Goal: Information Seeking & Learning: Get advice/opinions

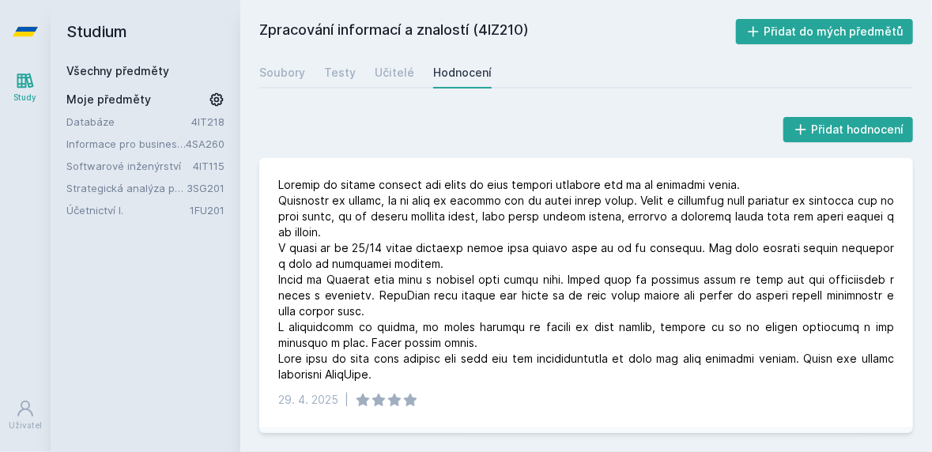
click at [107, 75] on link "Všechny předměty" at bounding box center [117, 70] width 103 height 13
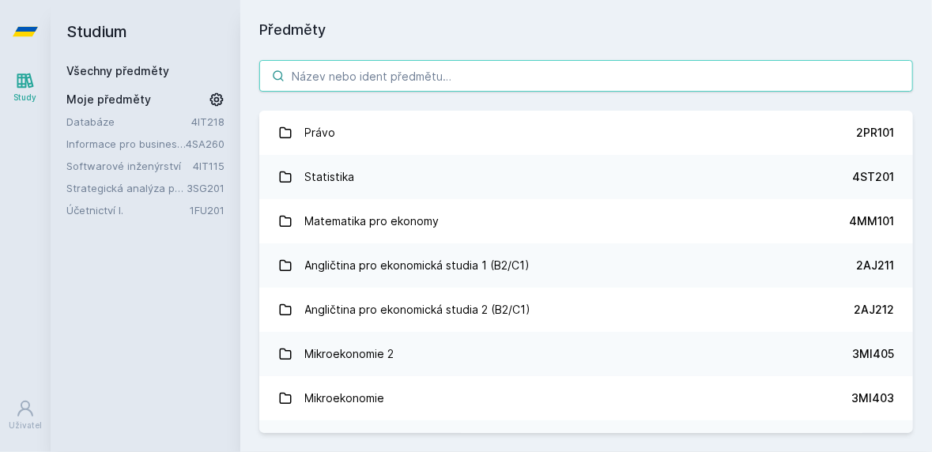
click at [405, 89] on input "search" at bounding box center [585, 76] width 653 height 32
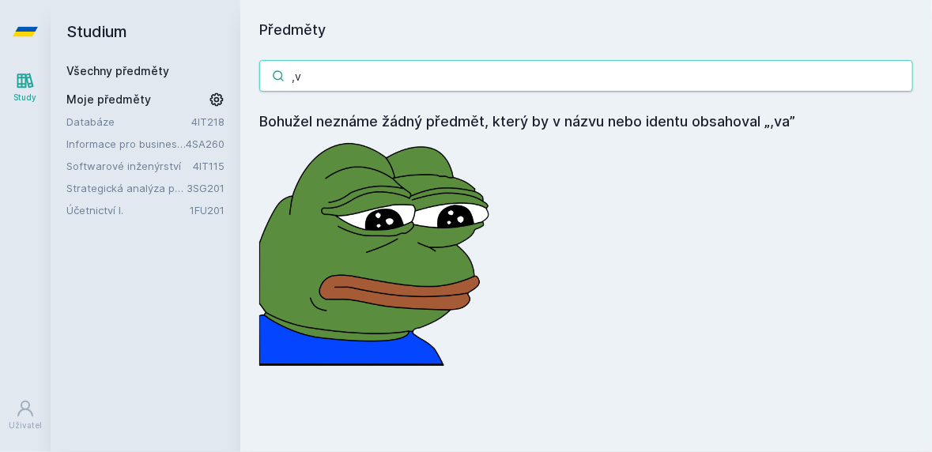
type input ","
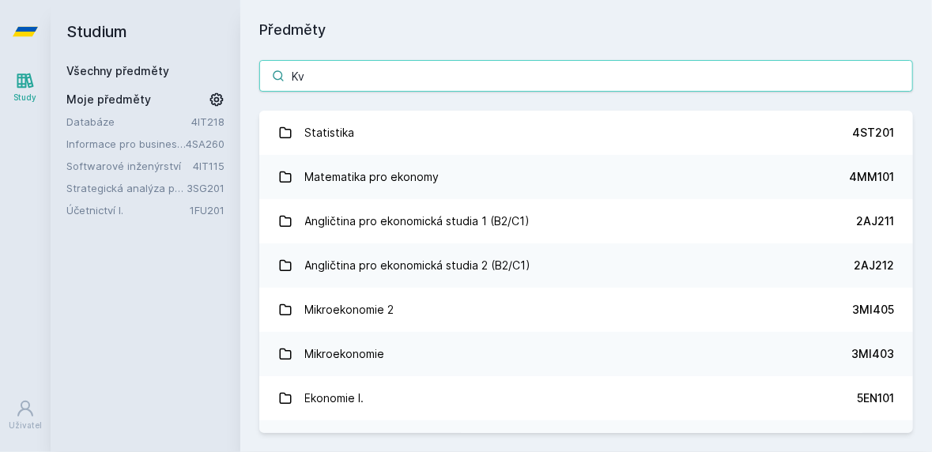
type input "Kva"
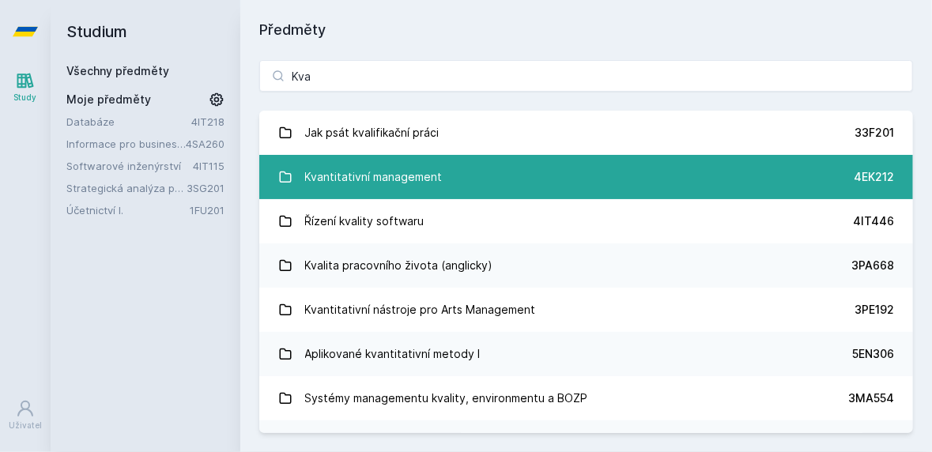
click at [476, 175] on link "Kvantitativní management 4EK212" at bounding box center [585, 177] width 653 height 44
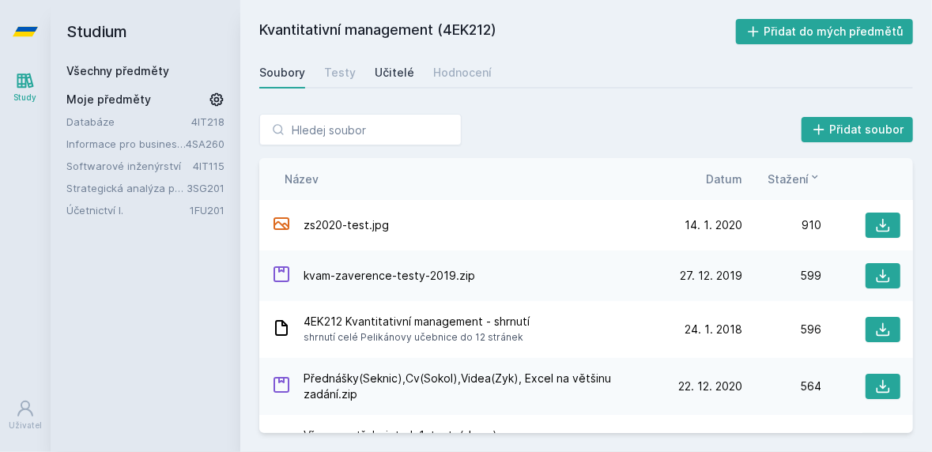
click at [394, 82] on link "Učitelé" at bounding box center [395, 73] width 40 height 32
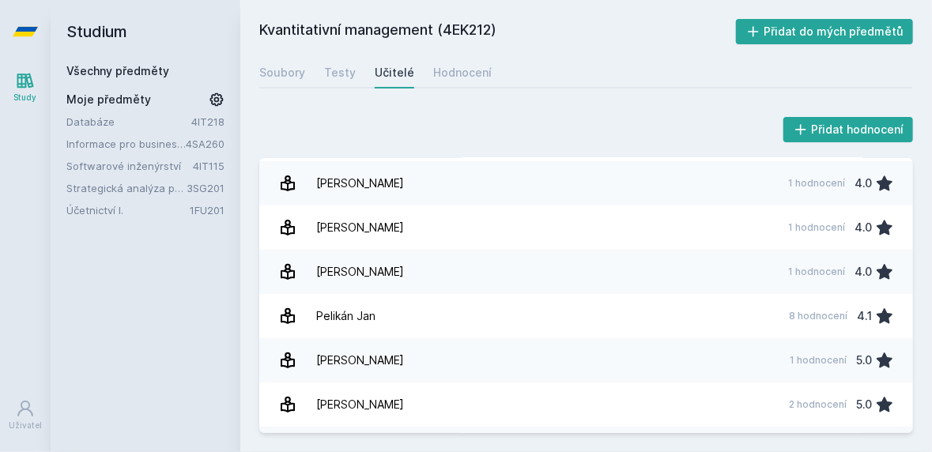
scroll to position [216, 0]
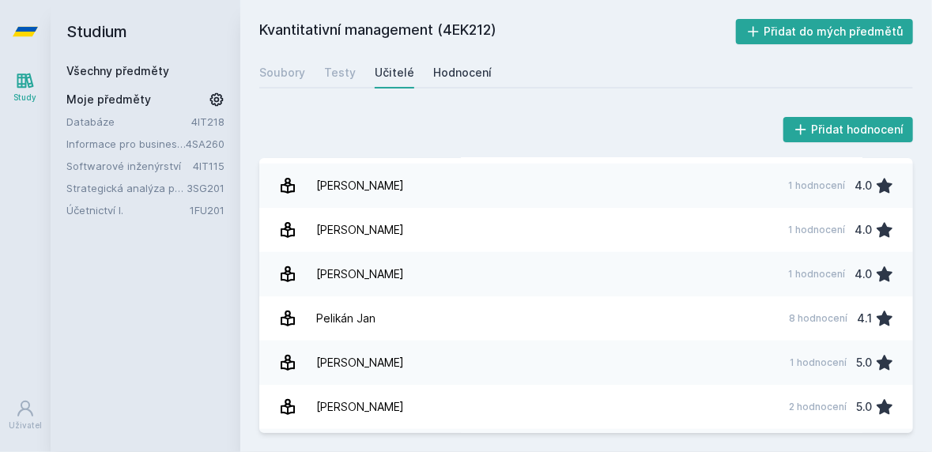
click at [455, 66] on div "Hodnocení" at bounding box center [462, 73] width 58 height 16
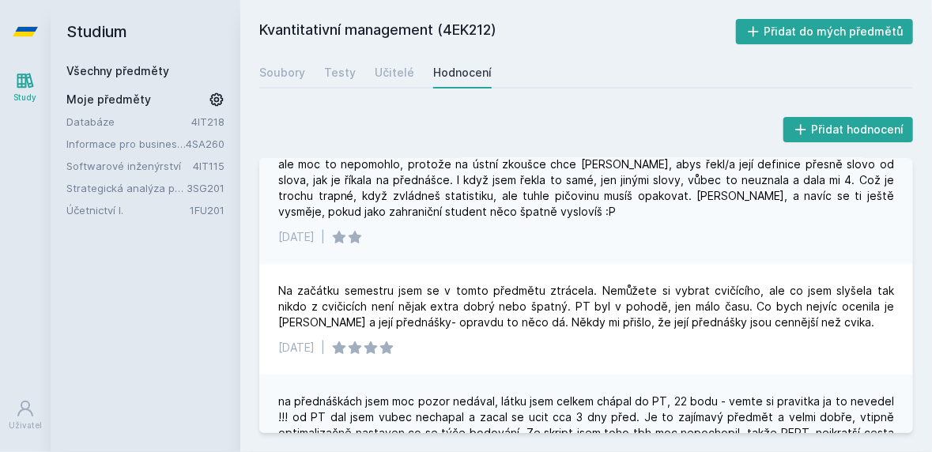
scroll to position [153, 0]
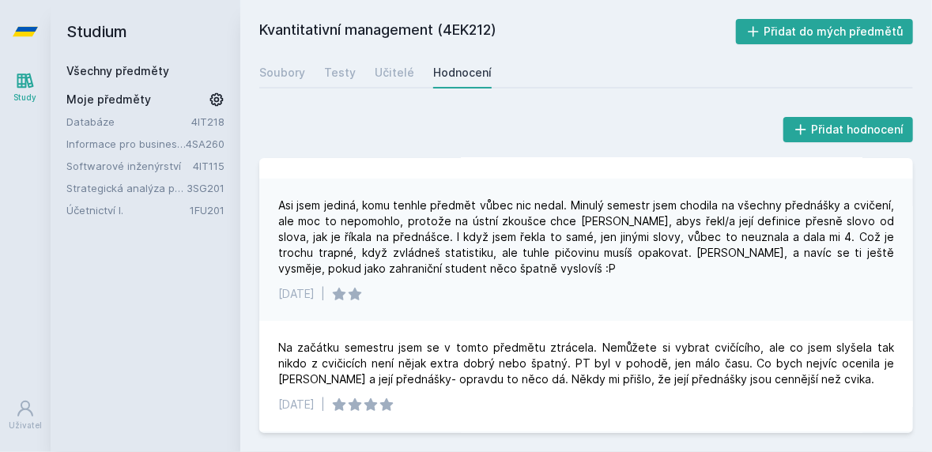
click at [127, 66] on link "Všechny předměty" at bounding box center [117, 70] width 103 height 13
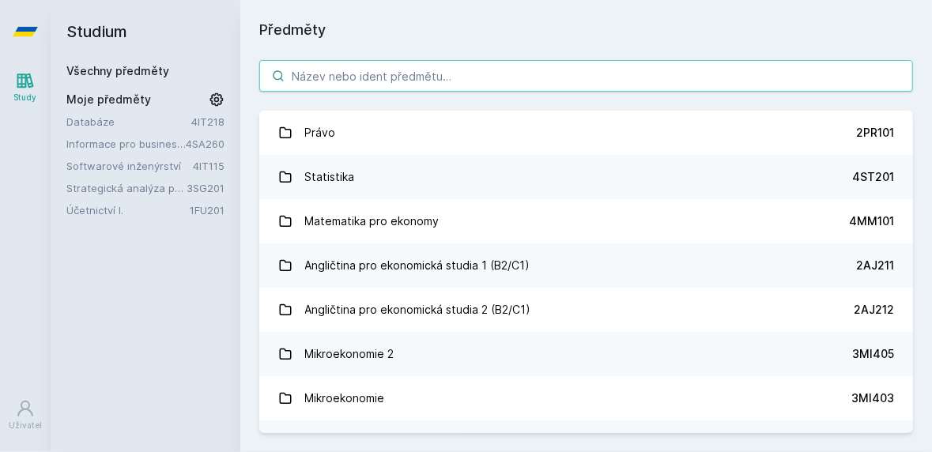
click at [322, 80] on input "search" at bounding box center [585, 76] width 653 height 32
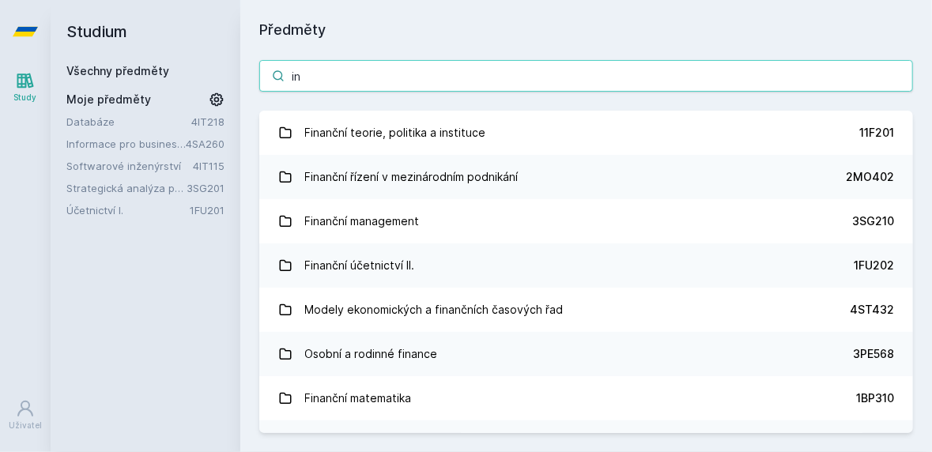
type input "i"
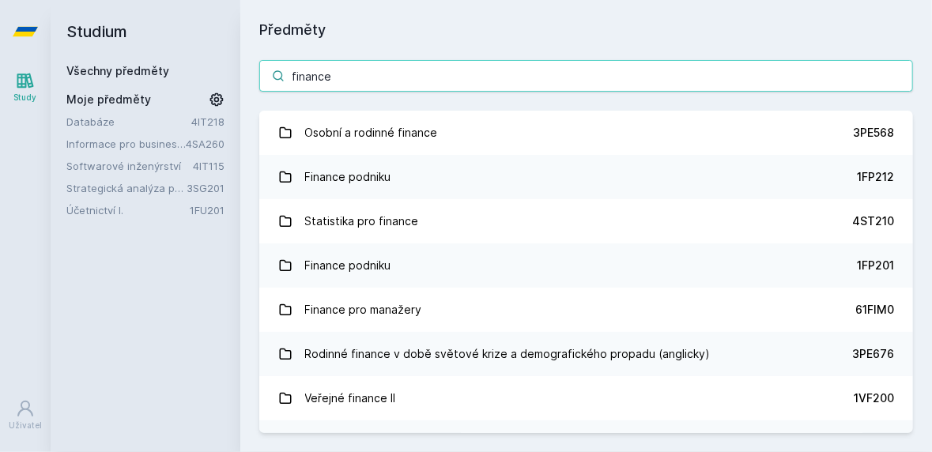
type input "finance"
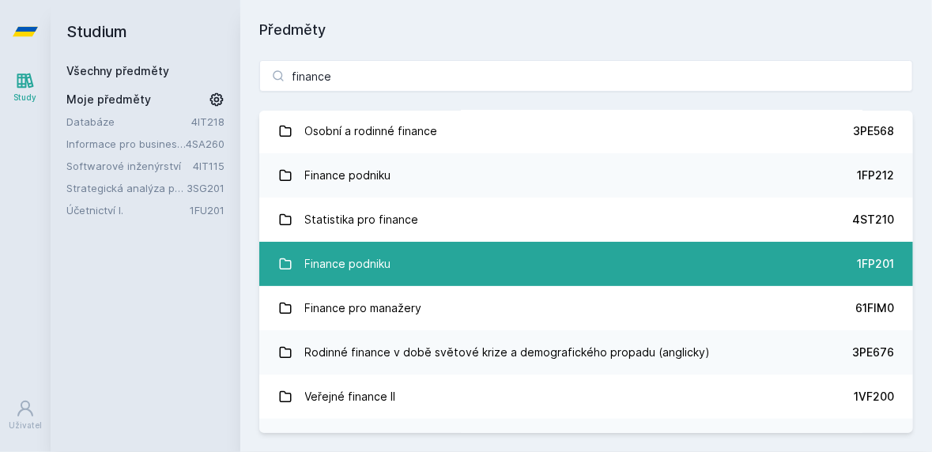
click at [467, 256] on link "Finance podniku 1FP201" at bounding box center [585, 264] width 653 height 44
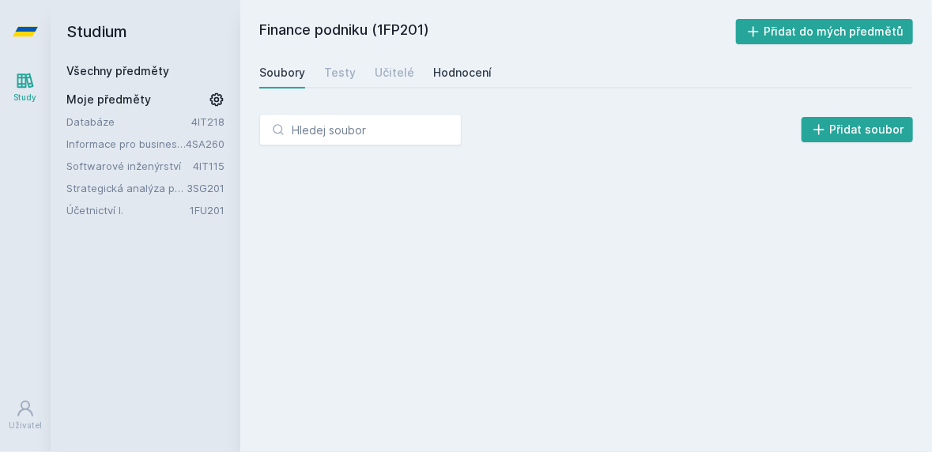
click at [454, 81] on link "Hodnocení" at bounding box center [462, 73] width 58 height 32
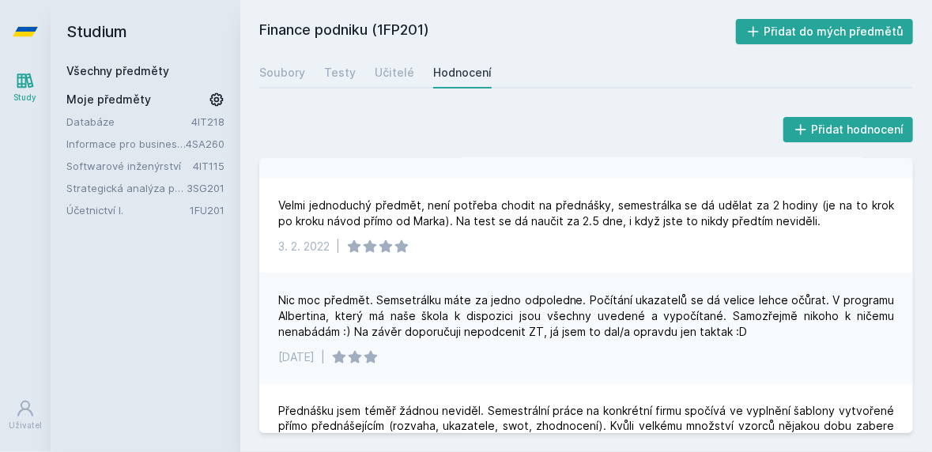
scroll to position [1001, 0]
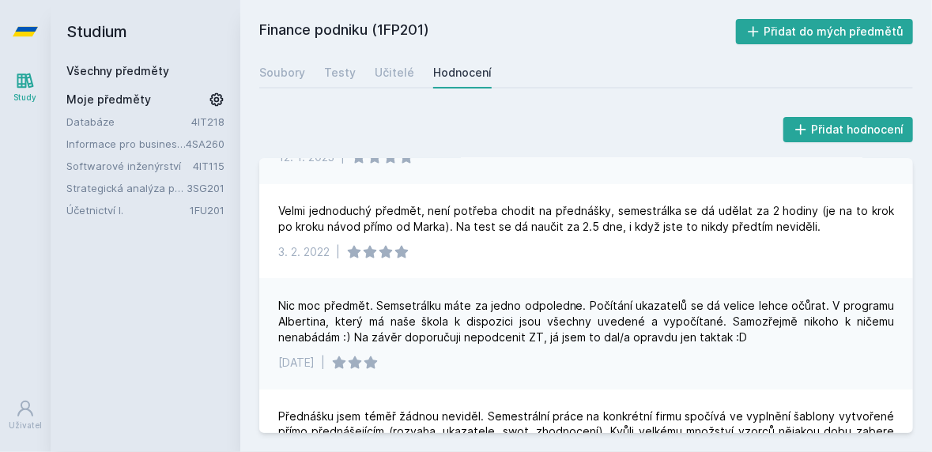
click at [89, 119] on link "Databáze" at bounding box center [128, 122] width 125 height 16
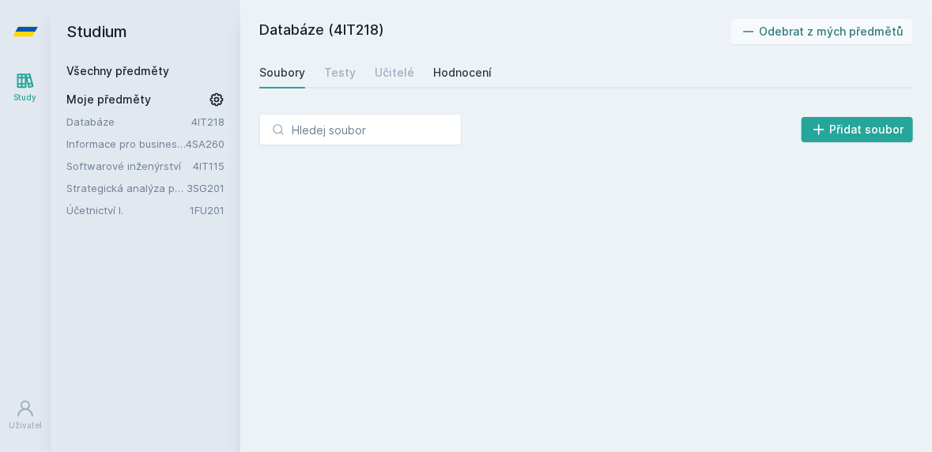
click at [443, 70] on div "Hodnocení" at bounding box center [462, 73] width 58 height 16
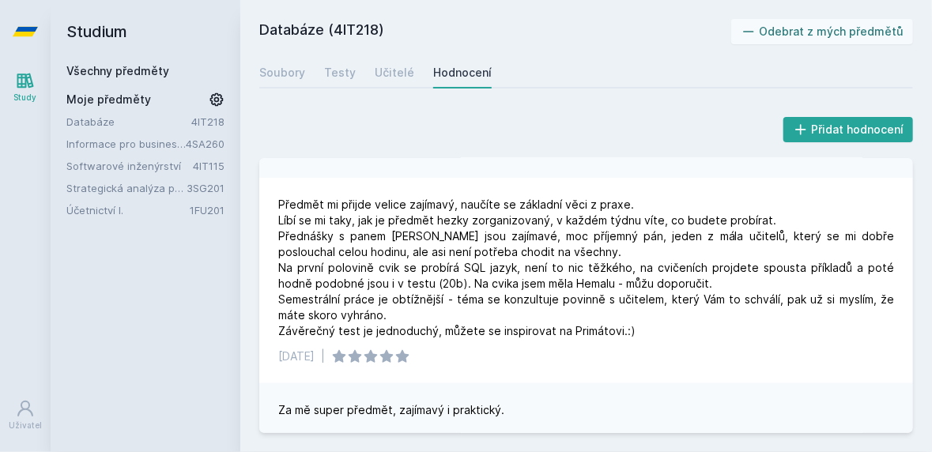
scroll to position [522, 0]
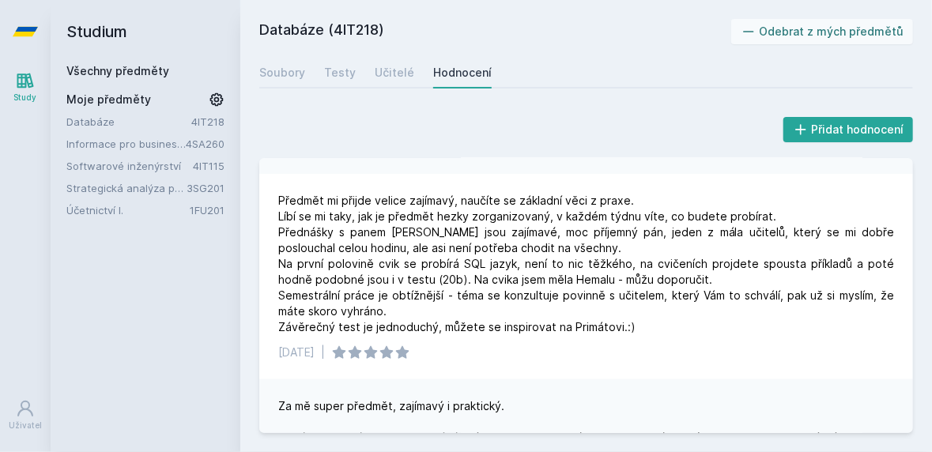
click at [97, 190] on link "Strategická analýza pro informatiky a statistiky" at bounding box center [126, 188] width 120 height 16
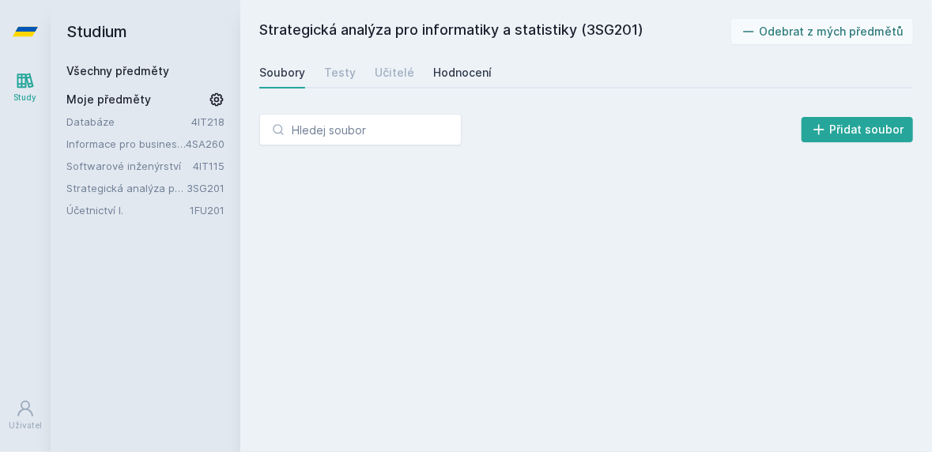
click at [461, 63] on link "Hodnocení" at bounding box center [462, 73] width 58 height 32
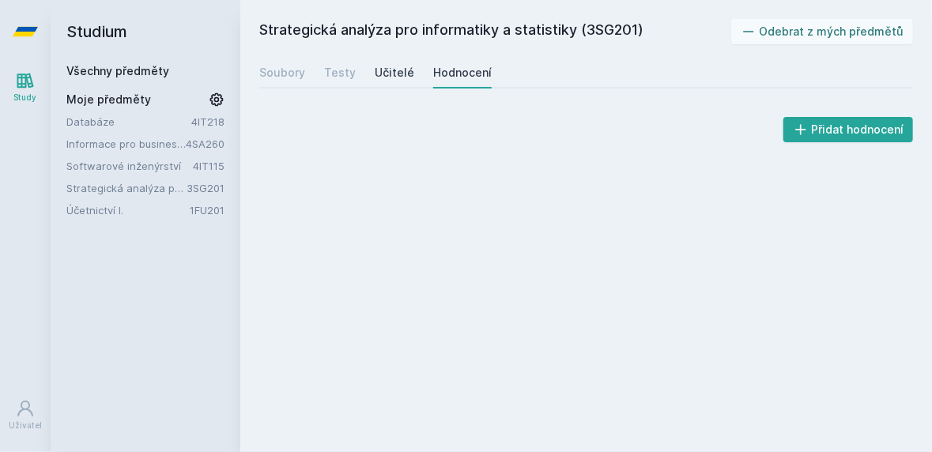
click at [387, 79] on div "Učitelé" at bounding box center [395, 73] width 40 height 16
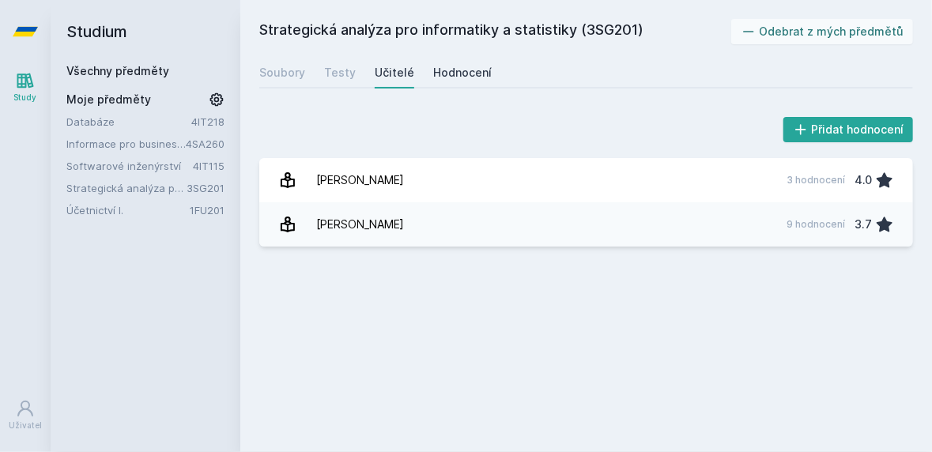
click at [467, 86] on link "Hodnocení" at bounding box center [462, 73] width 58 height 32
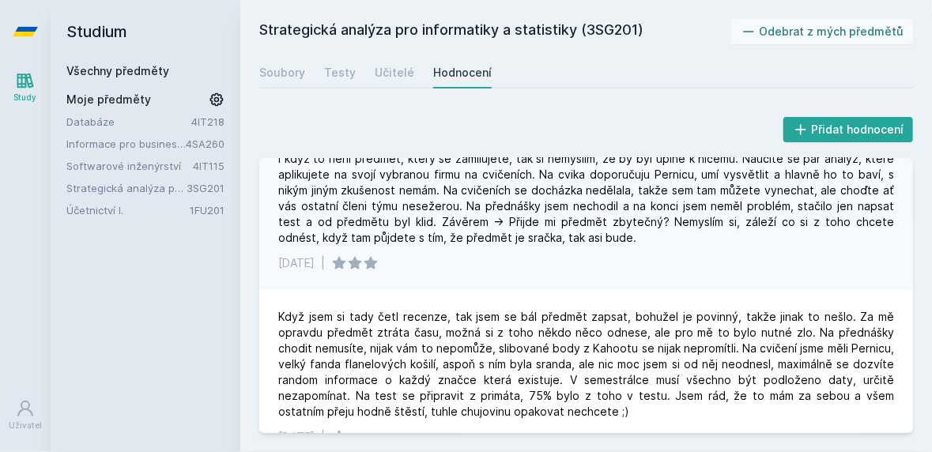
scroll to position [946, 0]
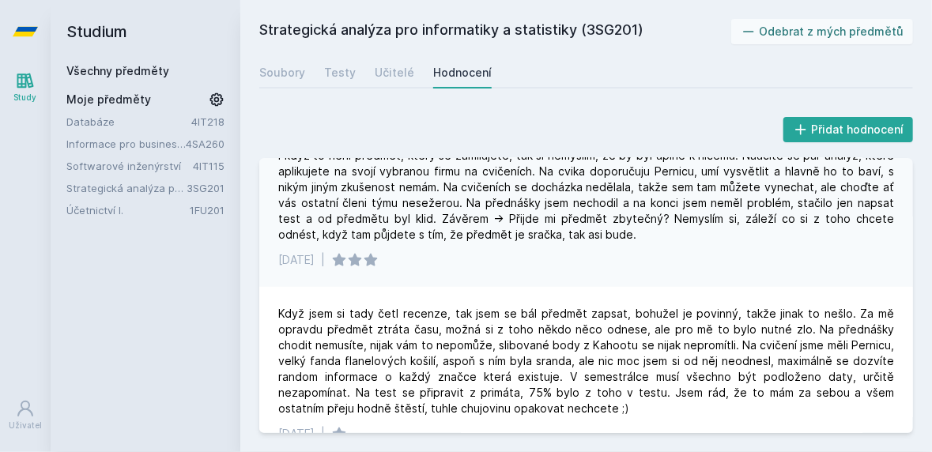
click at [186, 306] on div "Studium Všechny předměty Moje předměty Databáze 4IT218 Informace pro business (…" at bounding box center [146, 226] width 190 height 452
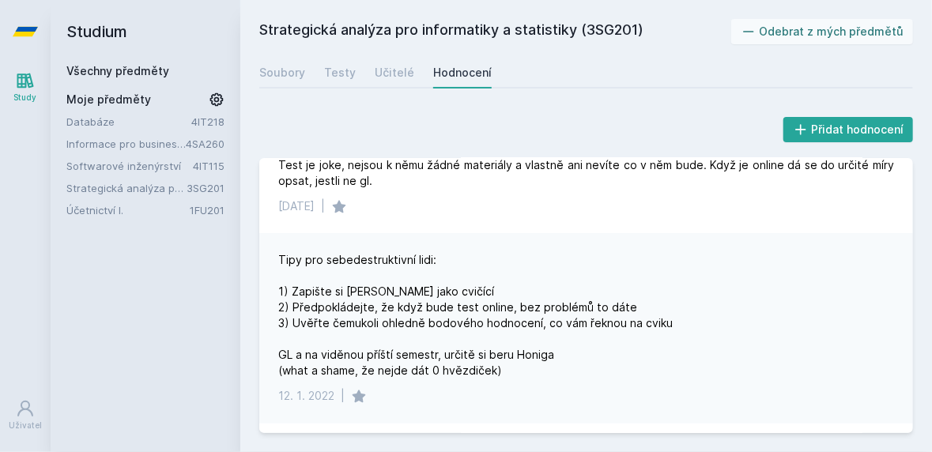
scroll to position [4021, 0]
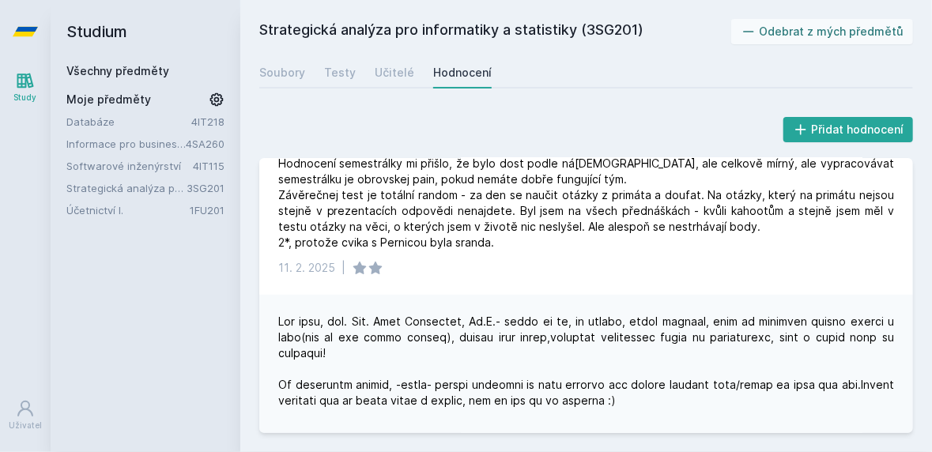
scroll to position [68, 0]
click at [120, 212] on link "Účetnictví I." at bounding box center [127, 210] width 123 height 16
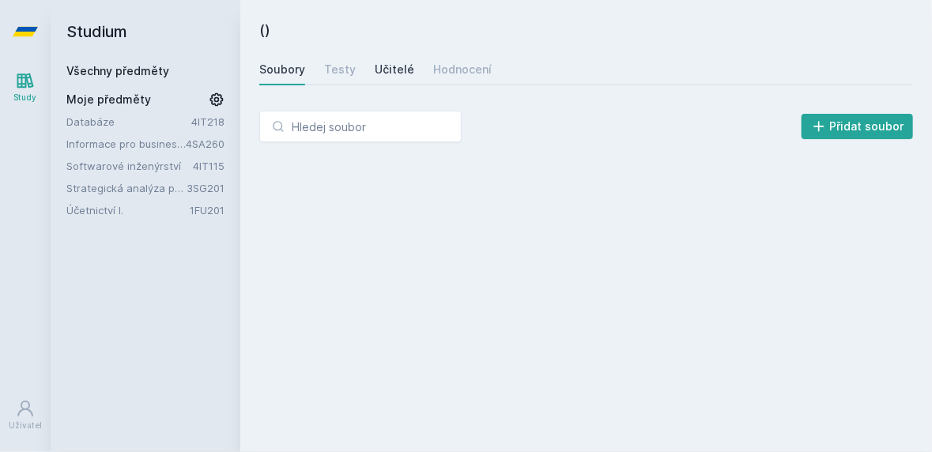
click at [386, 79] on link "Učitelé" at bounding box center [395, 70] width 40 height 32
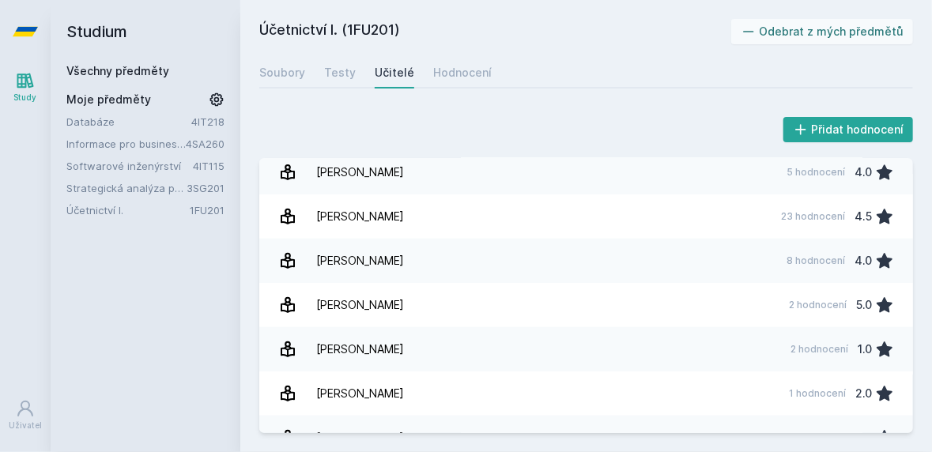
scroll to position [2880, 0]
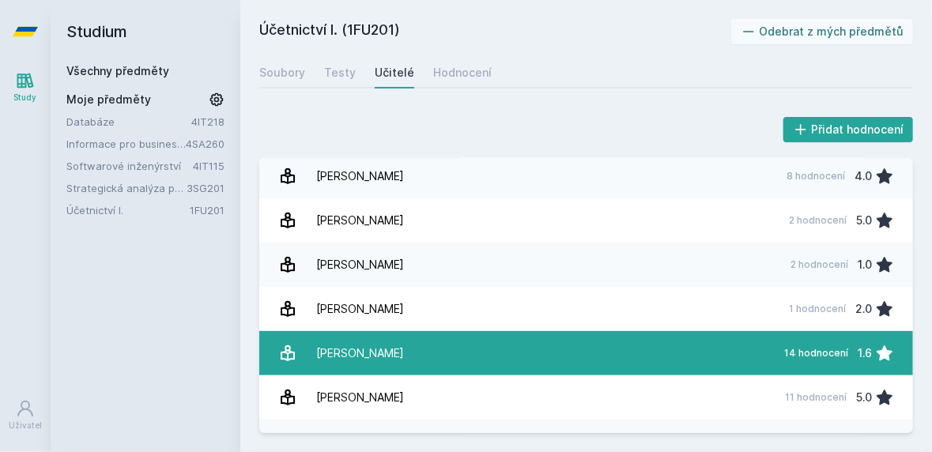
click at [745, 353] on link "[PERSON_NAME] 14 hodnocení 1.6" at bounding box center [585, 353] width 653 height 44
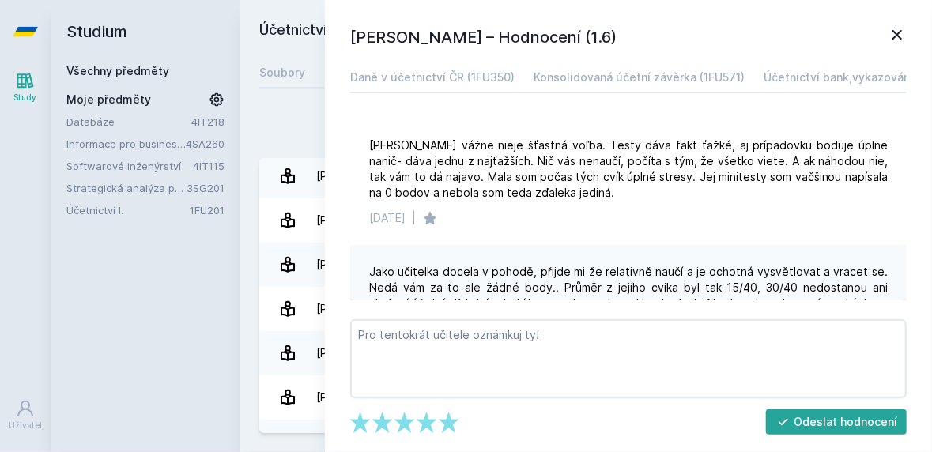
click at [898, 34] on icon at bounding box center [896, 34] width 19 height 19
